Goal: Information Seeking & Learning: Learn about a topic

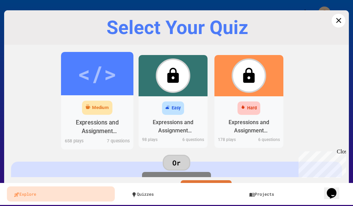
click at [98, 90] on div "</>" at bounding box center [97, 74] width 39 height 32
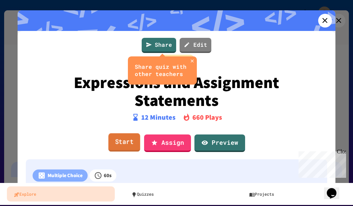
click at [115, 142] on link "Start" at bounding box center [124, 143] width 32 height 19
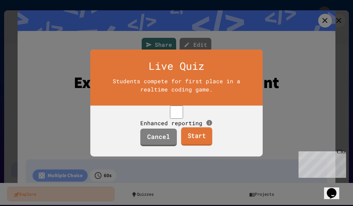
click at [192, 144] on link "Start" at bounding box center [196, 137] width 31 height 19
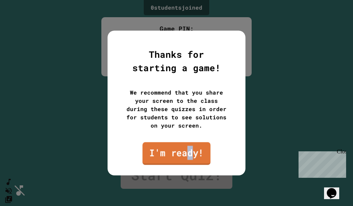
click at [190, 153] on link "I'm ready!" at bounding box center [176, 153] width 68 height 23
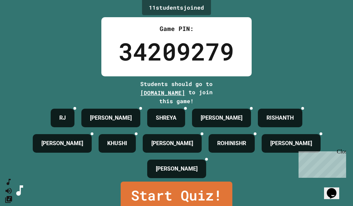
click at [314, 8] on div "11 student s joined Game PIN: 34209279 Students should go to [DOMAIN_NAME] to j…" at bounding box center [176, 103] width 353 height 206
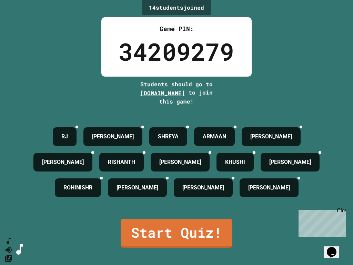
drag, startPoint x: 636, startPoint y: 416, endPoint x: 341, endPoint y: 208, distance: 361.1
click at [341, 206] on div "Close" at bounding box center [341, 211] width 9 height 9
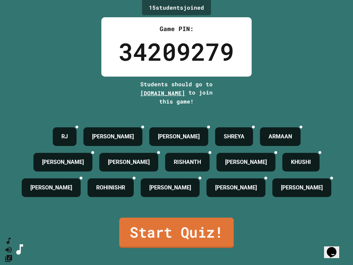
click at [201, 206] on link "Start Quiz!" at bounding box center [176, 232] width 114 height 30
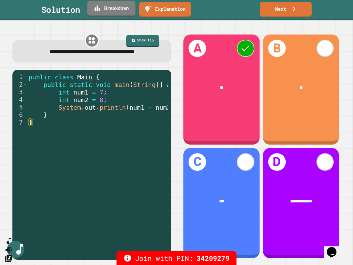
click at [110, 11] on link "Breakdown" at bounding box center [111, 9] width 48 height 16
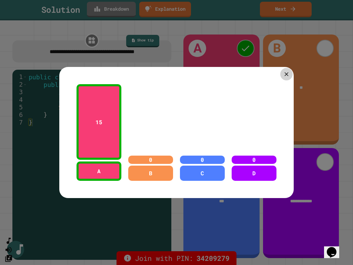
click at [284, 73] on icon at bounding box center [286, 74] width 7 height 7
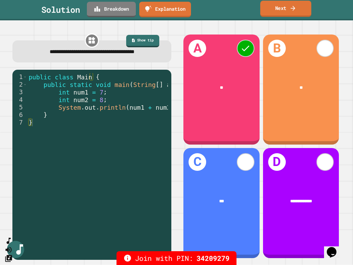
click at [278, 12] on link "Next" at bounding box center [285, 9] width 51 height 16
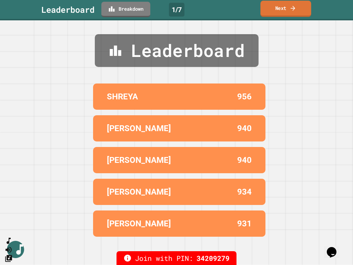
click at [290, 9] on icon at bounding box center [292, 7] width 7 height 7
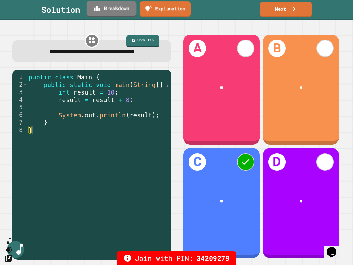
click at [105, 6] on link "Breakdown" at bounding box center [111, 9] width 50 height 16
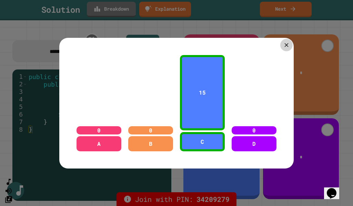
click at [289, 42] on div at bounding box center [286, 45] width 12 height 12
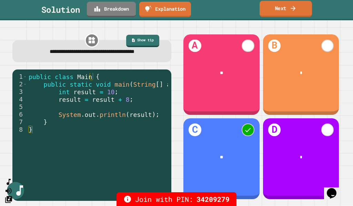
click at [288, 11] on link "Next" at bounding box center [285, 9] width 52 height 16
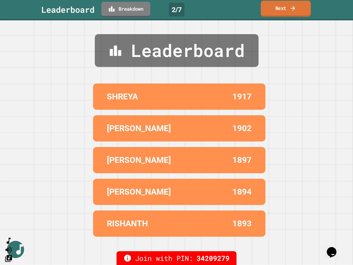
click at [281, 8] on link "Next" at bounding box center [285, 9] width 50 height 16
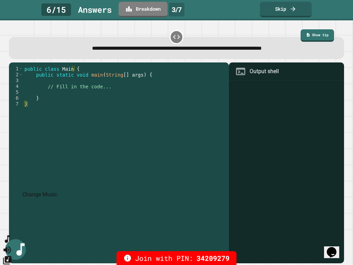
click at [11, 206] on icon "Change Music" at bounding box center [7, 260] width 8 height 8
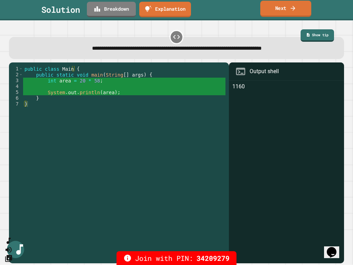
click at [275, 4] on link "Next" at bounding box center [285, 9] width 51 height 16
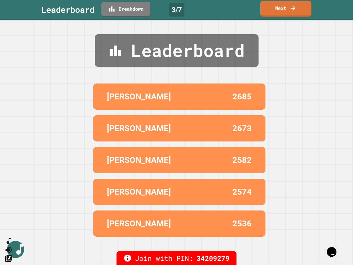
click at [276, 11] on link "Next" at bounding box center [285, 9] width 51 height 16
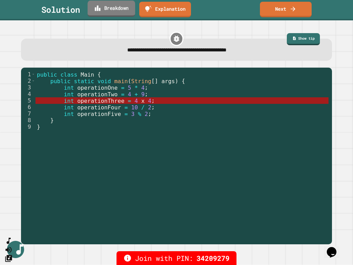
click at [110, 9] on link "Breakdown" at bounding box center [112, 9] width 48 height 16
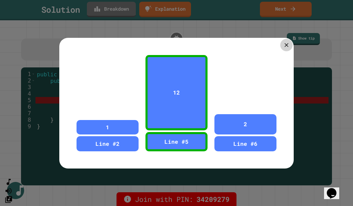
click at [283, 42] on icon at bounding box center [286, 45] width 7 height 7
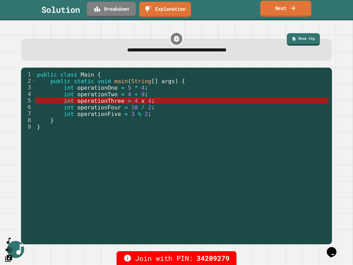
click at [280, 8] on link "Next" at bounding box center [285, 9] width 51 height 16
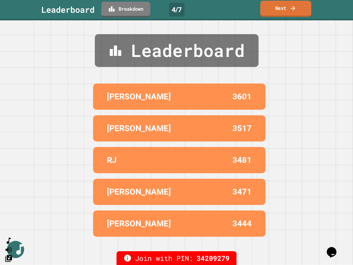
click at [280, 8] on link "Next" at bounding box center [285, 9] width 51 height 16
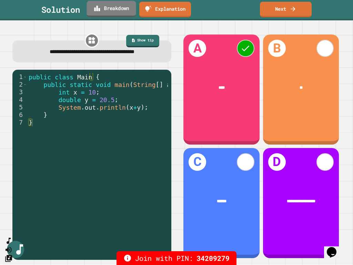
click at [103, 6] on link "Breakdown" at bounding box center [110, 9] width 49 height 16
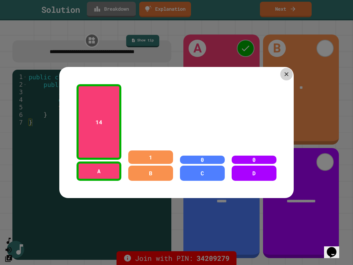
click at [286, 73] on icon at bounding box center [286, 74] width 7 height 7
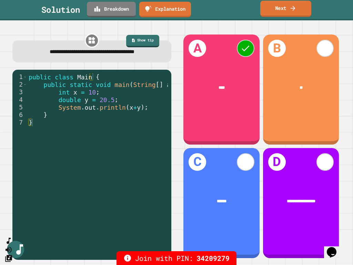
click at [292, 9] on icon at bounding box center [292, 7] width 7 height 7
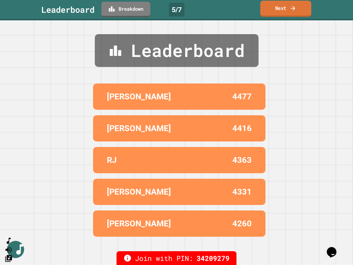
click at [292, 8] on icon at bounding box center [292, 7] width 7 height 7
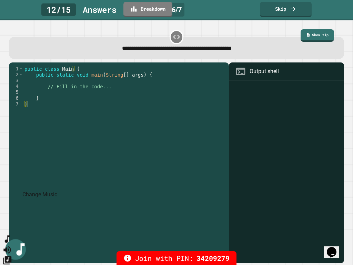
drag, startPoint x: 14, startPoint y: 194, endPoint x: 9, endPoint y: 218, distance: 25.3
click at [9, 206] on div at bounding box center [7, 254] width 10 height 21
click at [11, 206] on icon "Mute music" at bounding box center [7, 249] width 8 height 7
click at [11, 206] on icon "Unmute music" at bounding box center [7, 250] width 8 height 8
click at [11, 206] on icon "Change Music" at bounding box center [7, 260] width 8 height 8
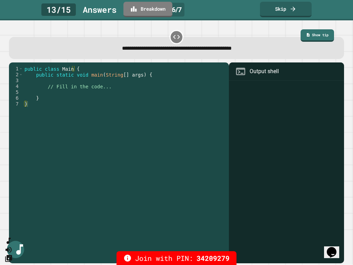
click at [10, 206] on icon "SpeedDial basic example" at bounding box center [7, 239] width 5 height 8
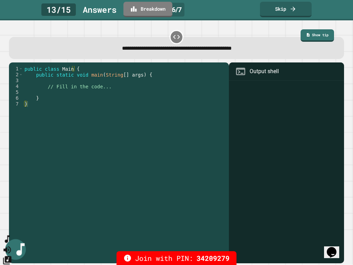
click at [10, 206] on icon "SpeedDial basic example" at bounding box center [7, 239] width 5 height 8
click at [12, 206] on icon "Mute music" at bounding box center [7, 249] width 10 height 10
click at [12, 206] on icon "Unmute music" at bounding box center [7, 249] width 10 height 10
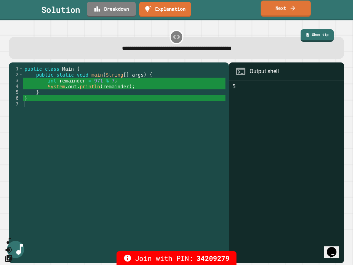
click at [288, 7] on link "Next" at bounding box center [285, 9] width 50 height 16
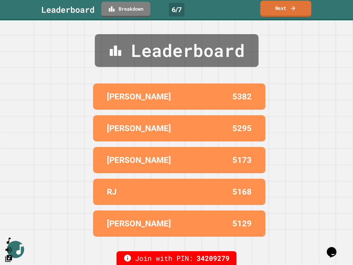
click at [287, 12] on link "Next" at bounding box center [285, 9] width 51 height 16
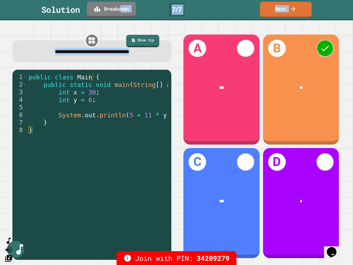
drag, startPoint x: 131, startPoint y: 40, endPoint x: 123, endPoint y: 8, distance: 32.3
click at [123, 8] on div "**********" at bounding box center [176, 132] width 353 height 265
click at [123, 8] on link "Breakdown" at bounding box center [112, 9] width 48 height 16
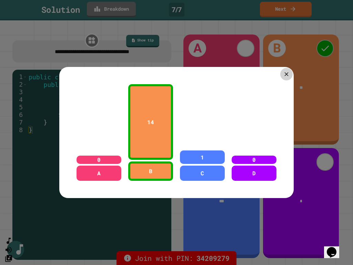
click at [285, 72] on icon at bounding box center [286, 74] width 7 height 7
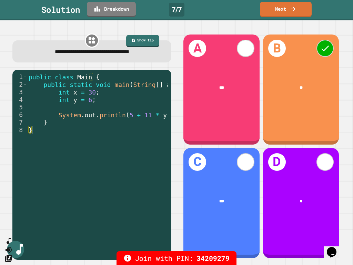
click at [292, 13] on link "Next" at bounding box center [286, 10] width 52 height 16
